Goal: Share content: Share content

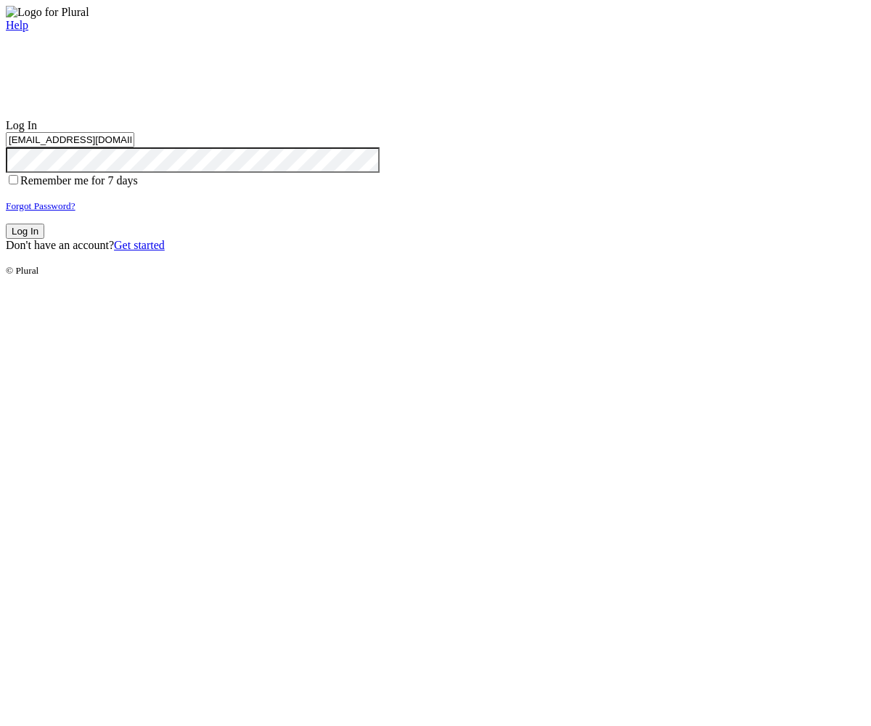
type input "test-1757086661-3@civiceagle.com"
click at [44, 239] on button "Log In" at bounding box center [25, 231] width 38 height 15
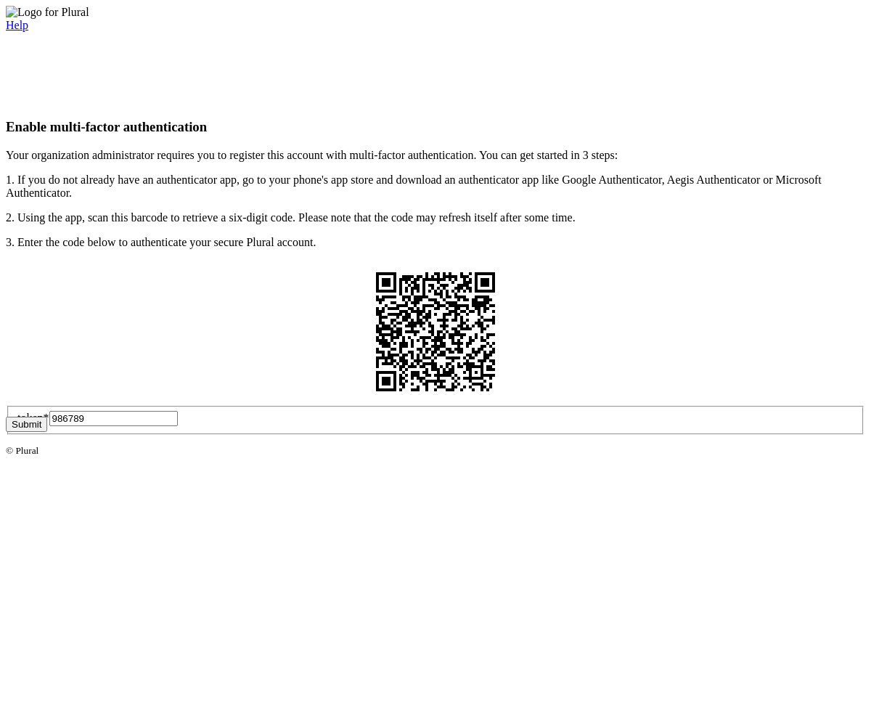
type input "986789"
click at [47, 432] on button "Submit" at bounding box center [26, 424] width 41 height 15
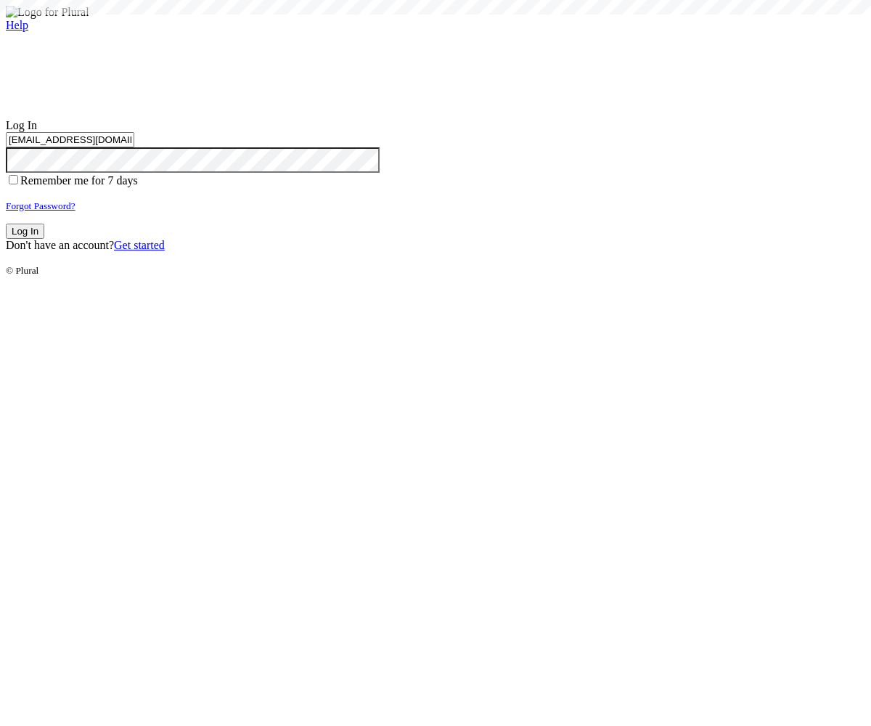
click at [44, 239] on button "Log In" at bounding box center [25, 231] width 38 height 15
click at [76, 211] on small "Forgot Password?" at bounding box center [41, 205] width 70 height 11
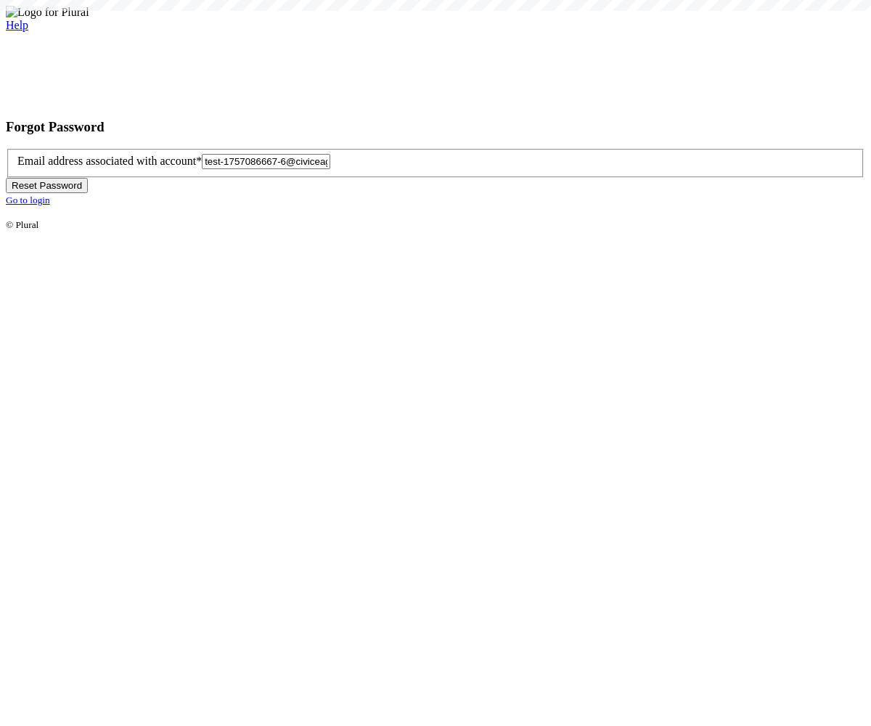
type input "test-1757086667-6@civiceagle.c"
click at [88, 193] on button "Reset Password" at bounding box center [47, 185] width 82 height 15
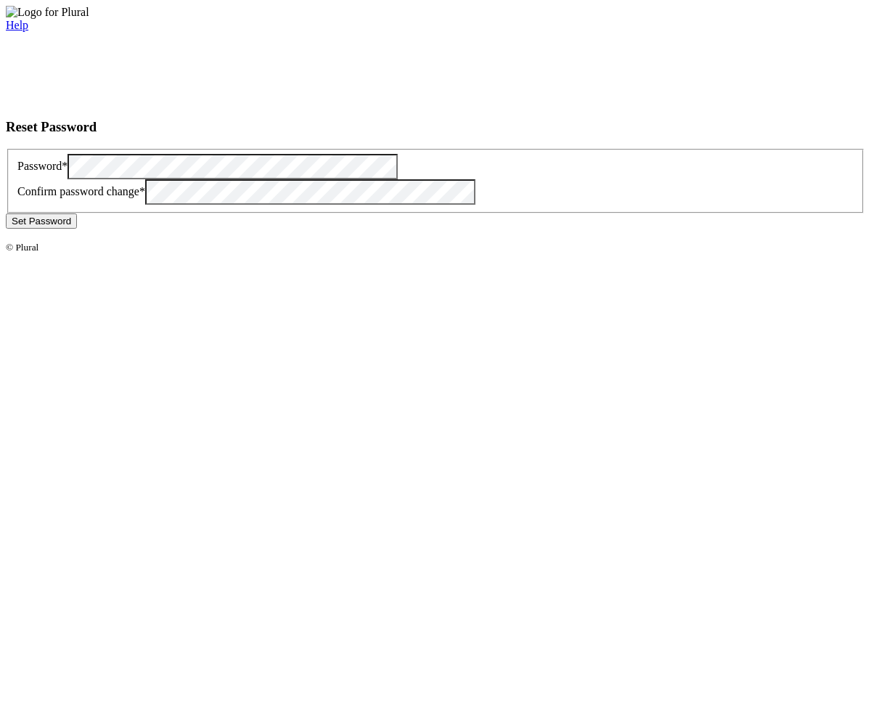
click at [77, 229] on button "Set Password" at bounding box center [41, 220] width 71 height 15
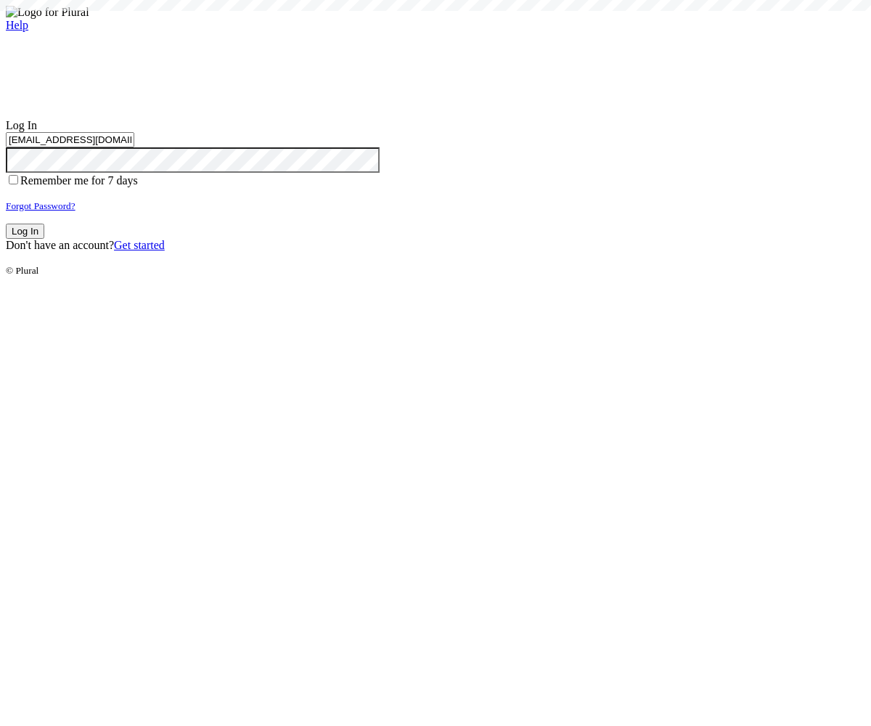
type input "[EMAIL_ADDRESS][DOMAIN_NAME]"
click at [44, 239] on button "Log In" at bounding box center [25, 231] width 38 height 15
type input "test-1757086679-9@civiceagle.com"
click at [44, 239] on button "Log In" at bounding box center [25, 231] width 38 height 15
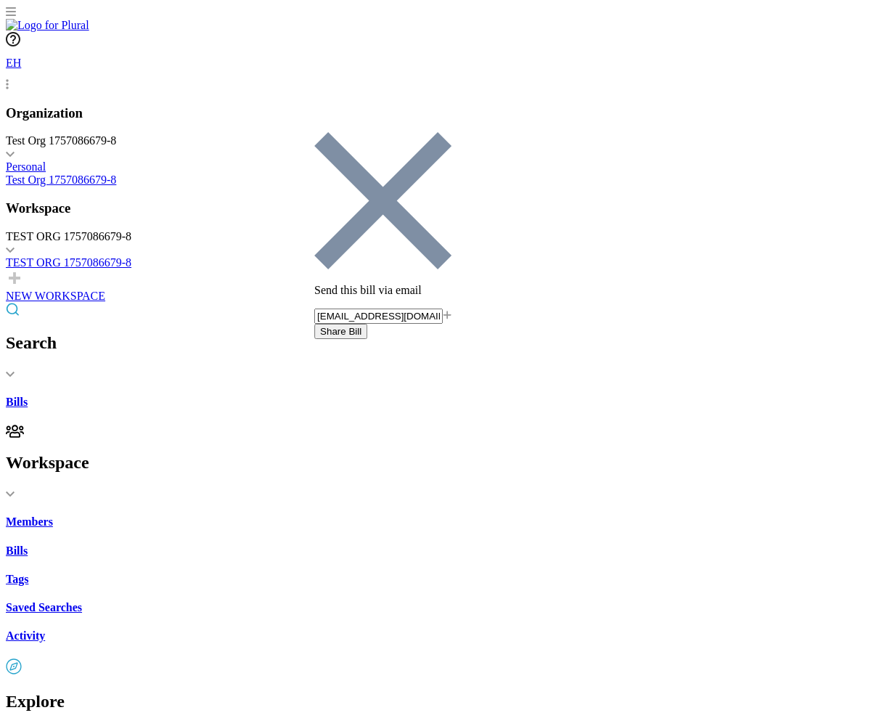
type input "share-email-test@civiceagle-test.com"
click at [367, 324] on button "Share Bill" at bounding box center [340, 331] width 53 height 15
